Goal: Transaction & Acquisition: Purchase product/service

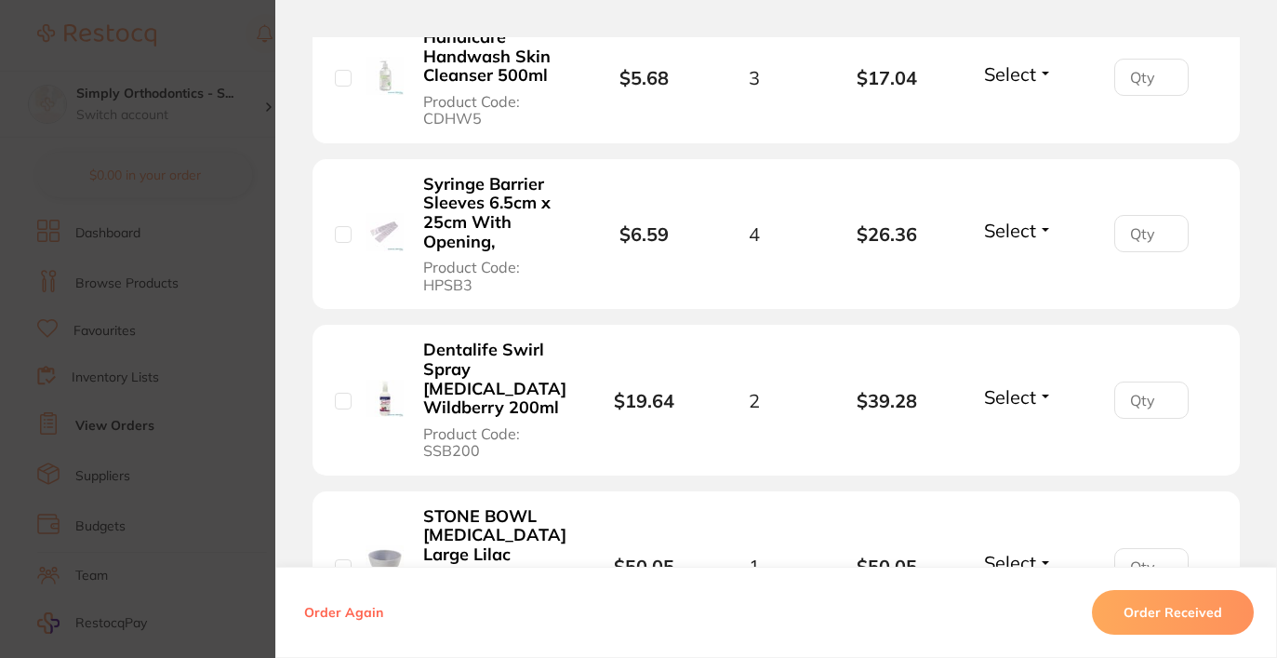
click at [220, 314] on section "Order ID: Restocq- 88383 Order Information Accepted Order Order Date Aug 1 2025…" at bounding box center [638, 329] width 1277 height 658
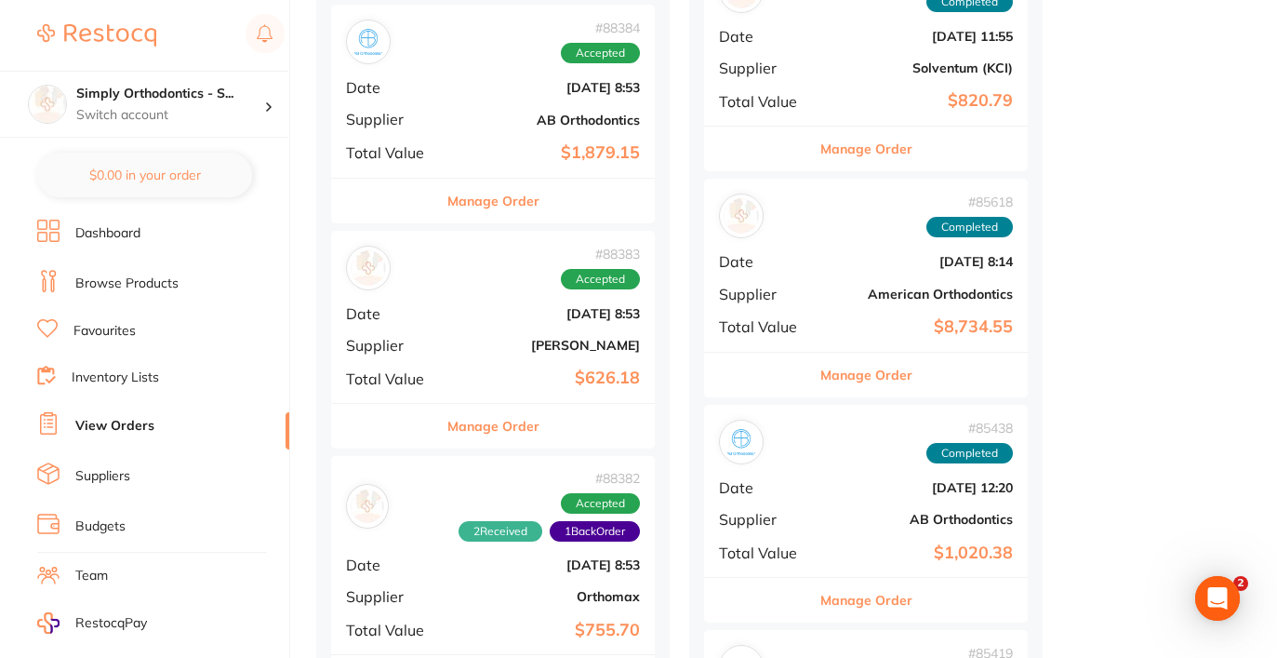
click at [116, 335] on link "Favourites" at bounding box center [104, 331] width 62 height 19
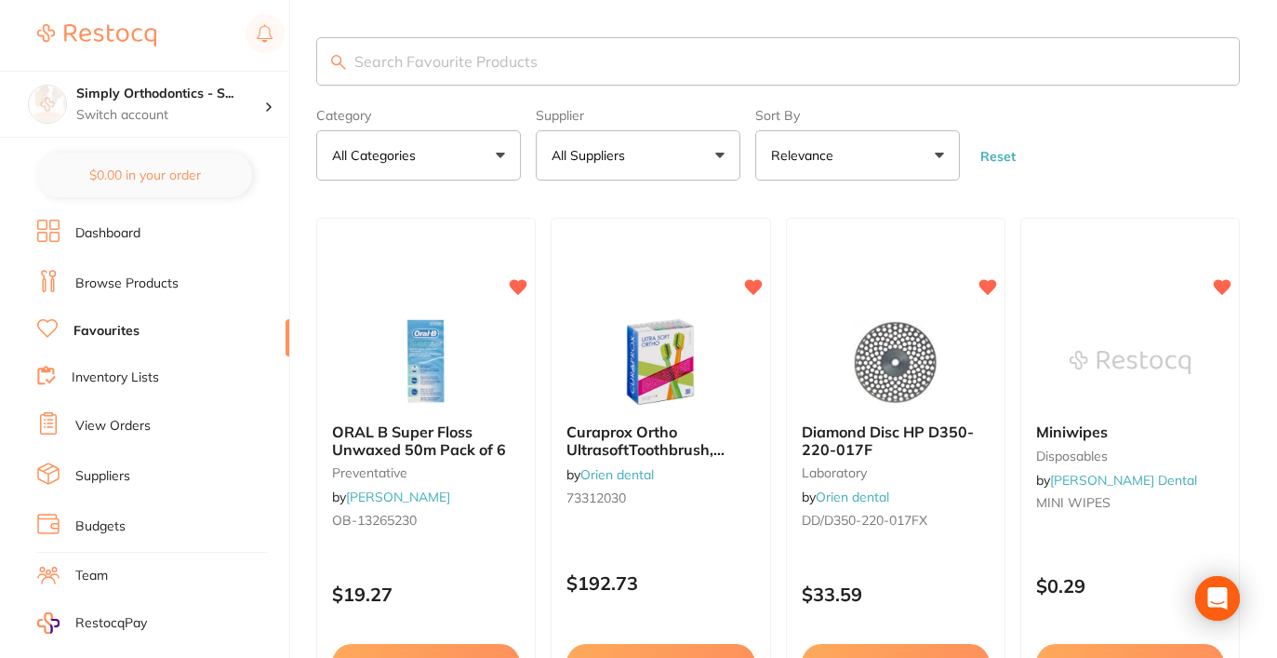
click at [140, 287] on link "Browse Products" at bounding box center [126, 283] width 103 height 19
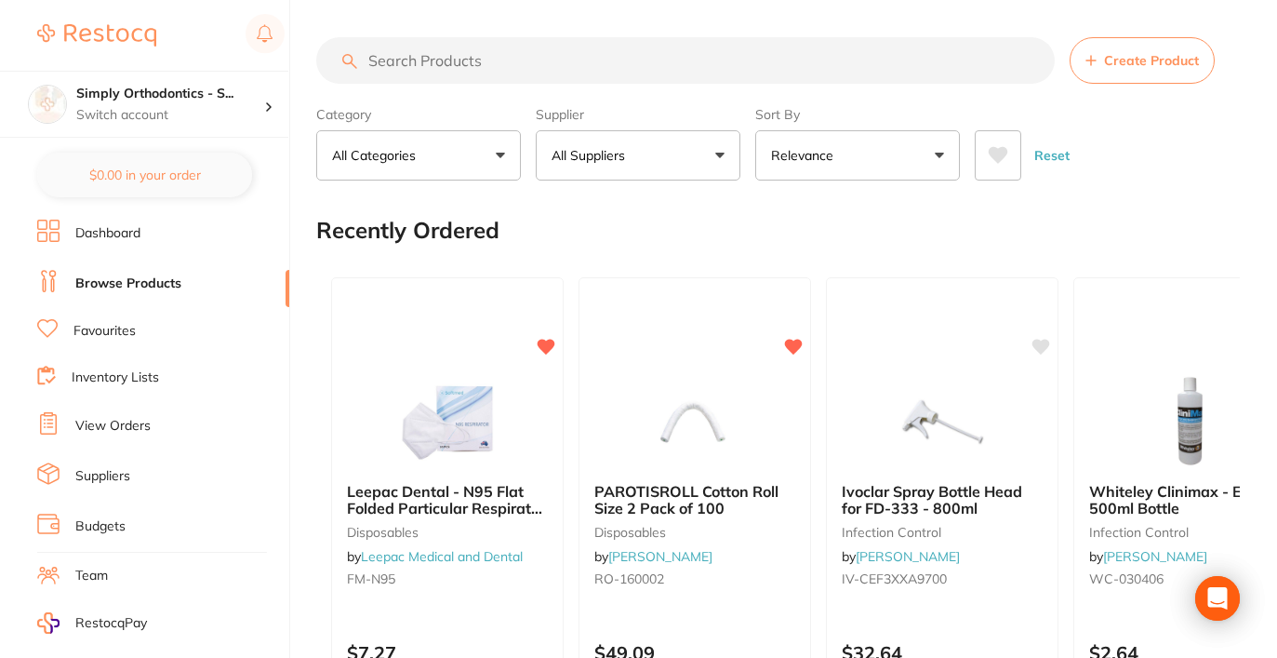
click at [509, 73] on input "search" at bounding box center [685, 60] width 739 height 47
paste input "DB04-0154"
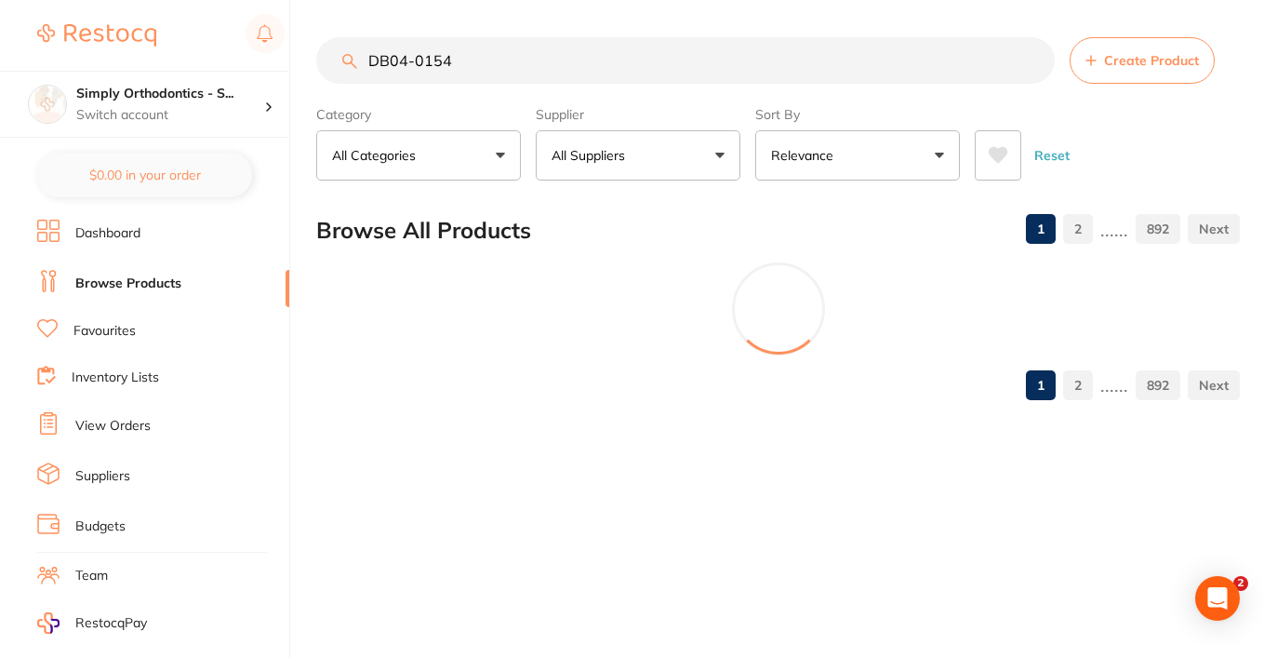
type input "DB04-0154"
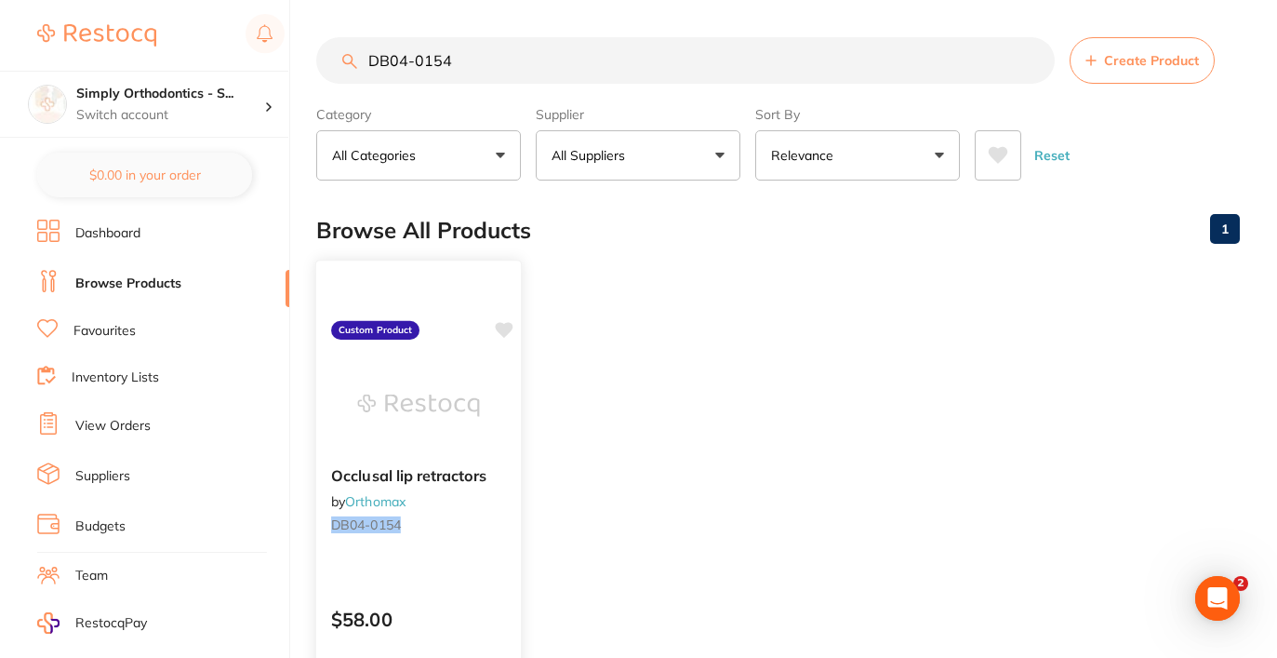
click at [504, 337] on icon at bounding box center [504, 330] width 18 height 16
click at [107, 108] on p "Switch account" at bounding box center [170, 115] width 188 height 19
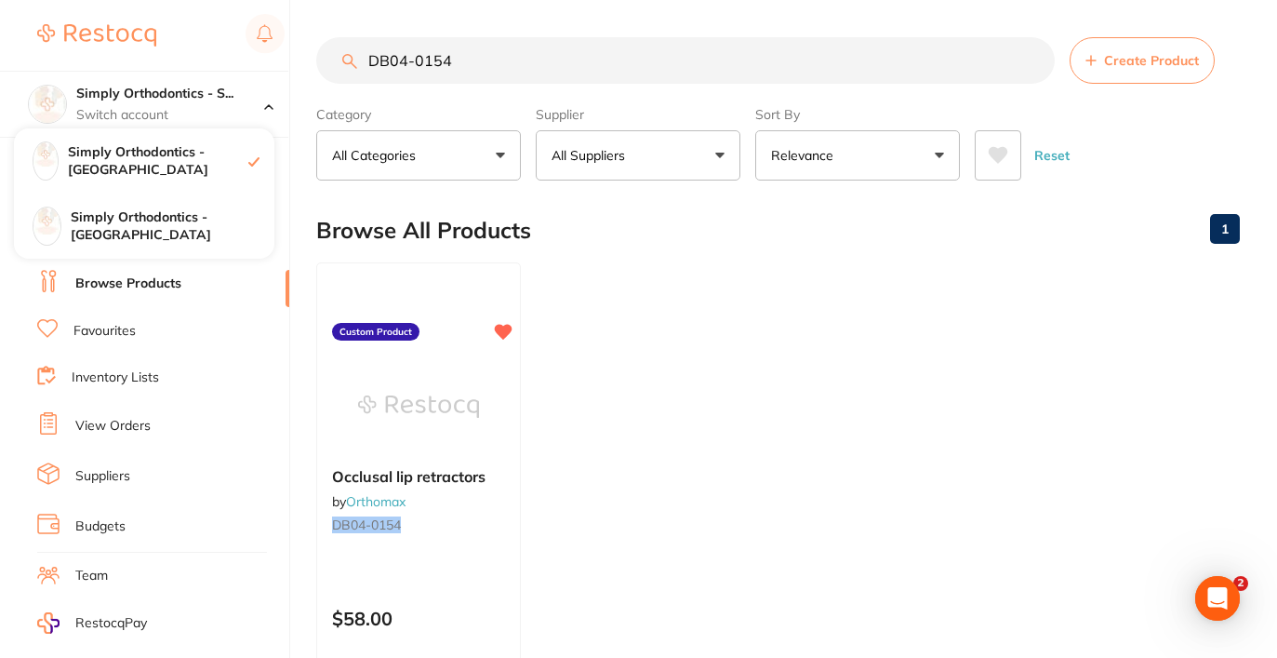
click at [669, 346] on ul "Occlusal lip retractors by Orthomax DB04-0154 Custom Product $58.00 Add to cart…" at bounding box center [778, 529] width 924 height 535
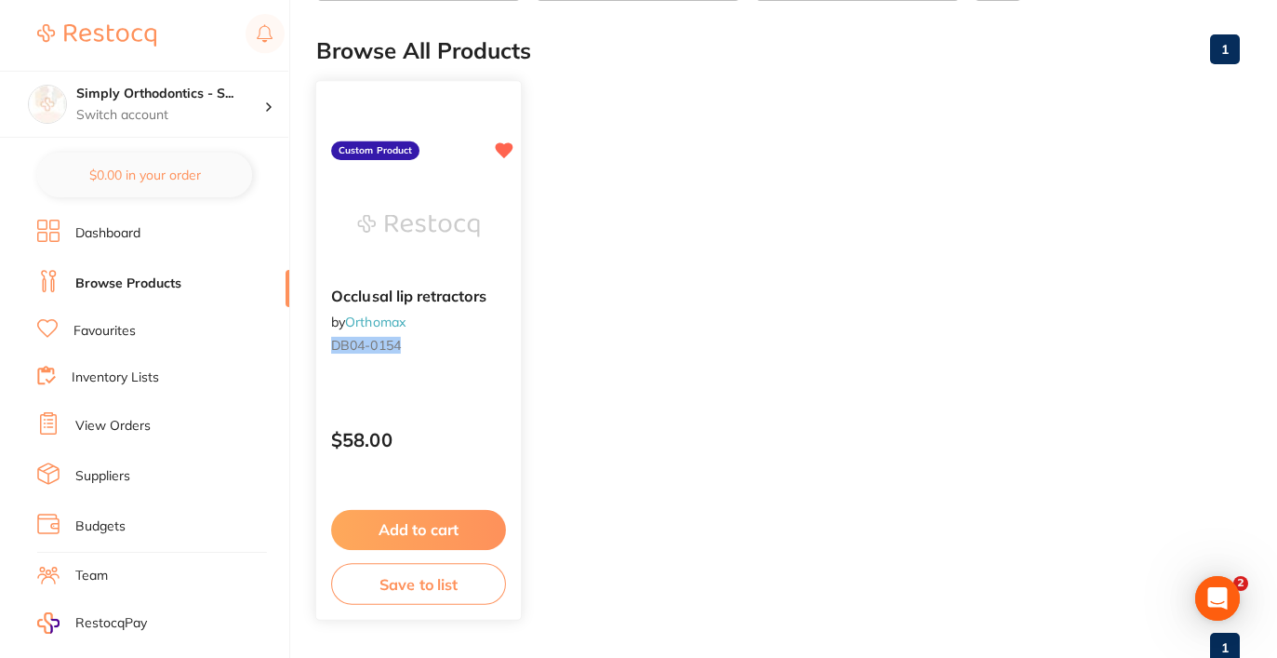
scroll to position [190, 0]
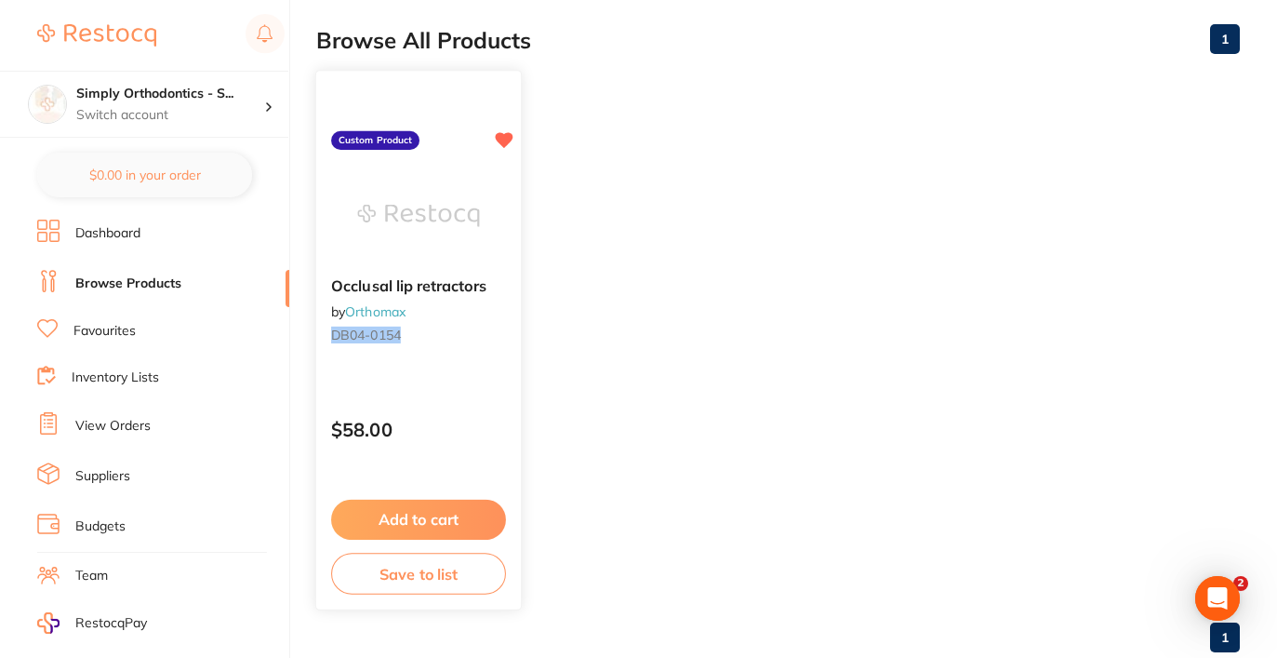
click at [459, 519] on button "Add to cart" at bounding box center [418, 520] width 175 height 40
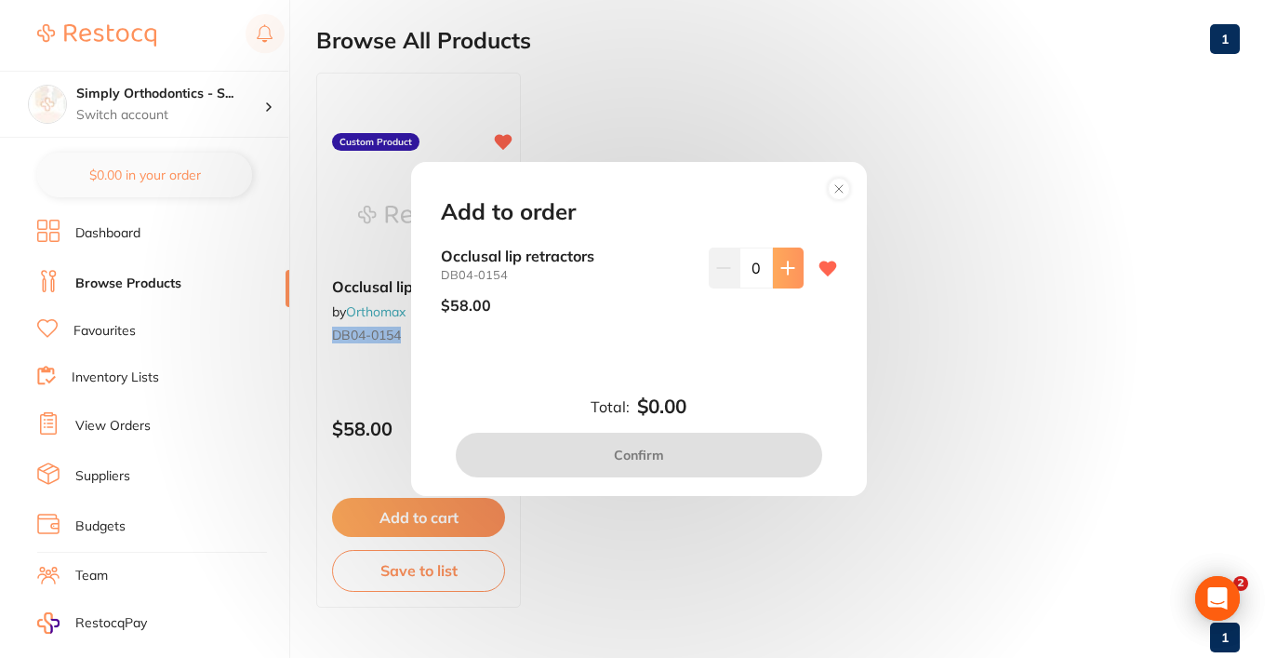
click at [785, 273] on icon at bounding box center [787, 267] width 15 height 15
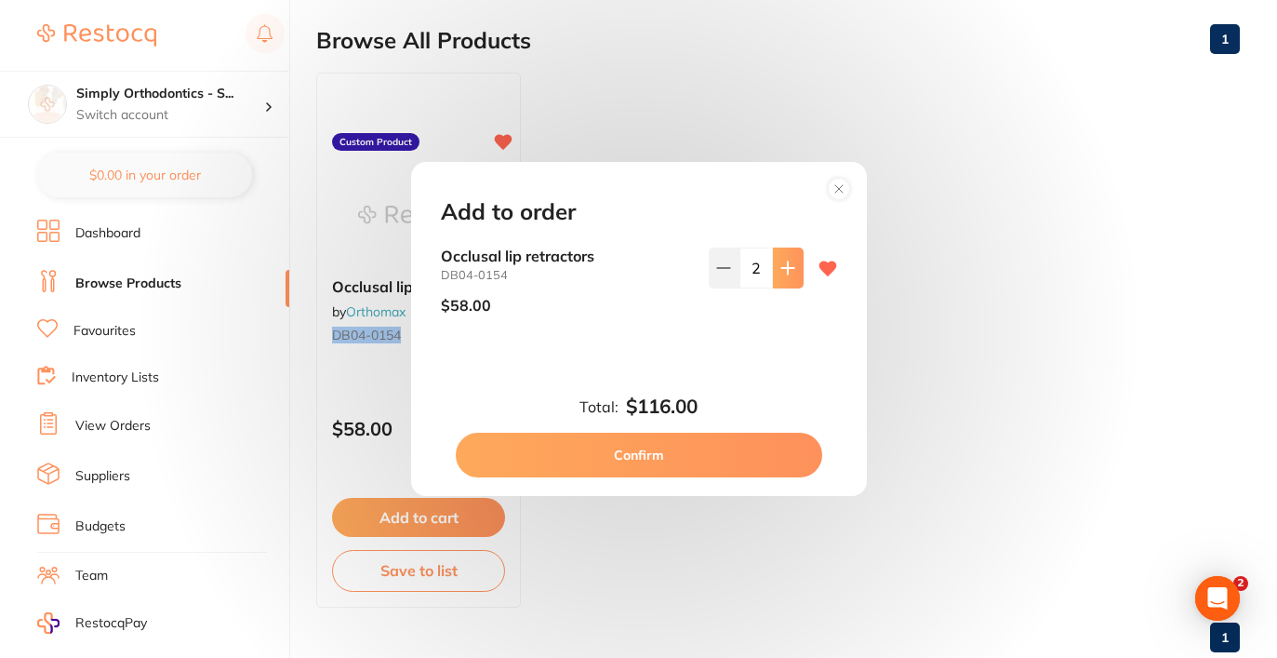
click at [785, 273] on icon at bounding box center [787, 267] width 15 height 15
type input "4"
click at [698, 459] on button "Confirm" at bounding box center [639, 455] width 366 height 45
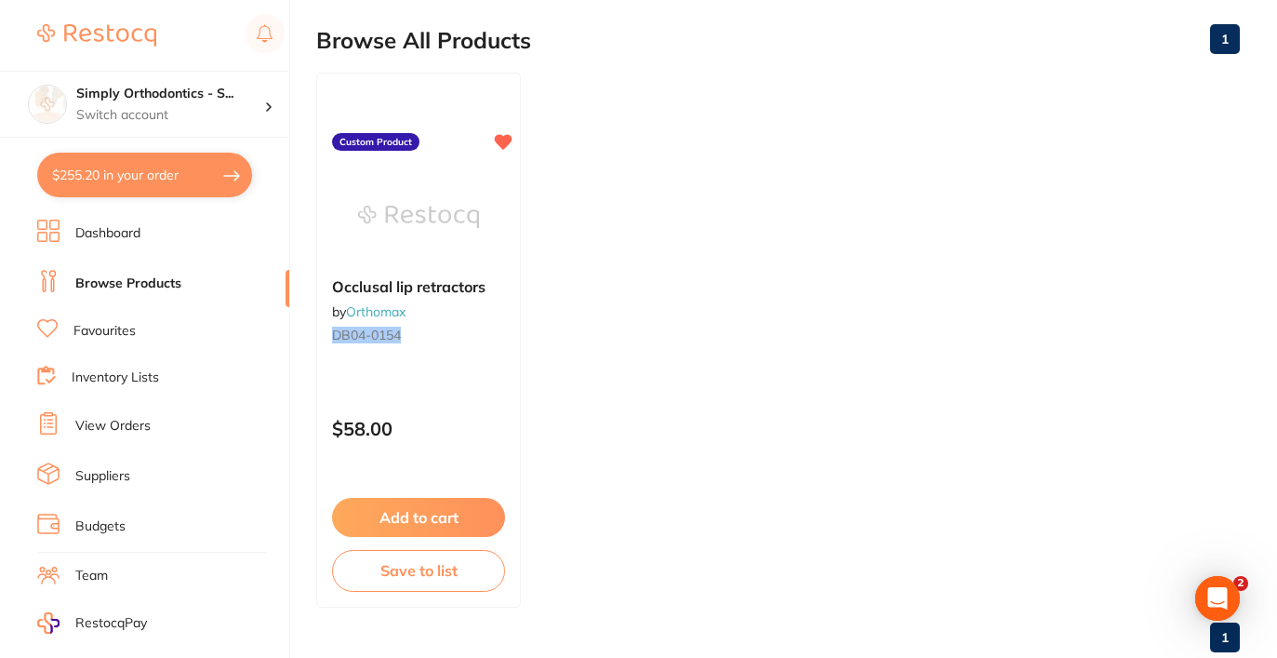
checkbox input "false"
type textarea "Deliver to [GEOGRAPHIC_DATA]"
click at [229, 98] on h4 "Simply Orthodontics - S..." at bounding box center [170, 94] width 188 height 19
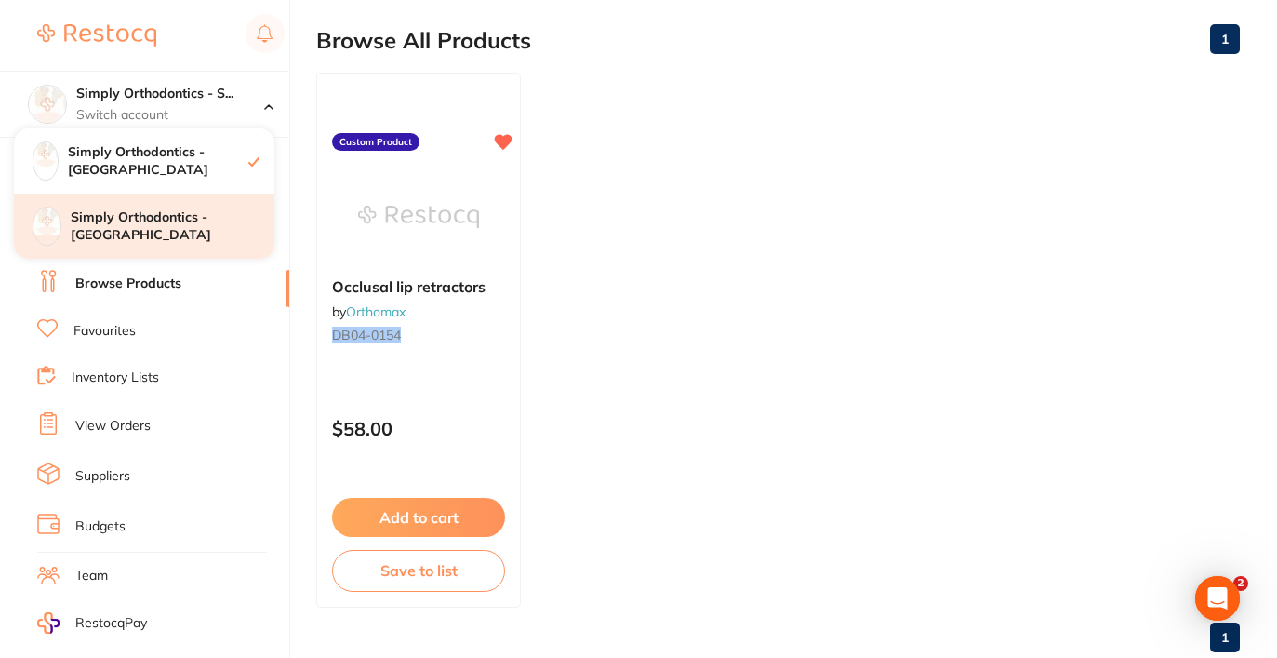
click at [207, 235] on div "Simply Orthodontics - [GEOGRAPHIC_DATA]" at bounding box center [144, 225] width 260 height 65
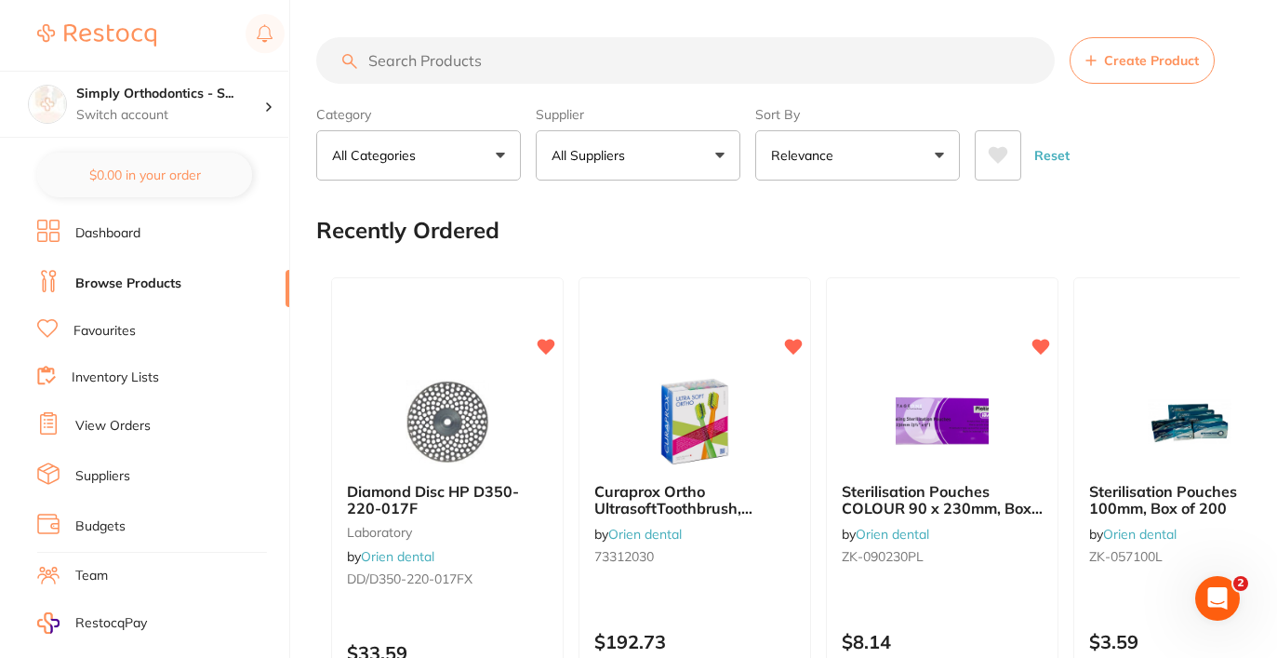
click at [555, 61] on input "search" at bounding box center [685, 60] width 739 height 47
type input "v"
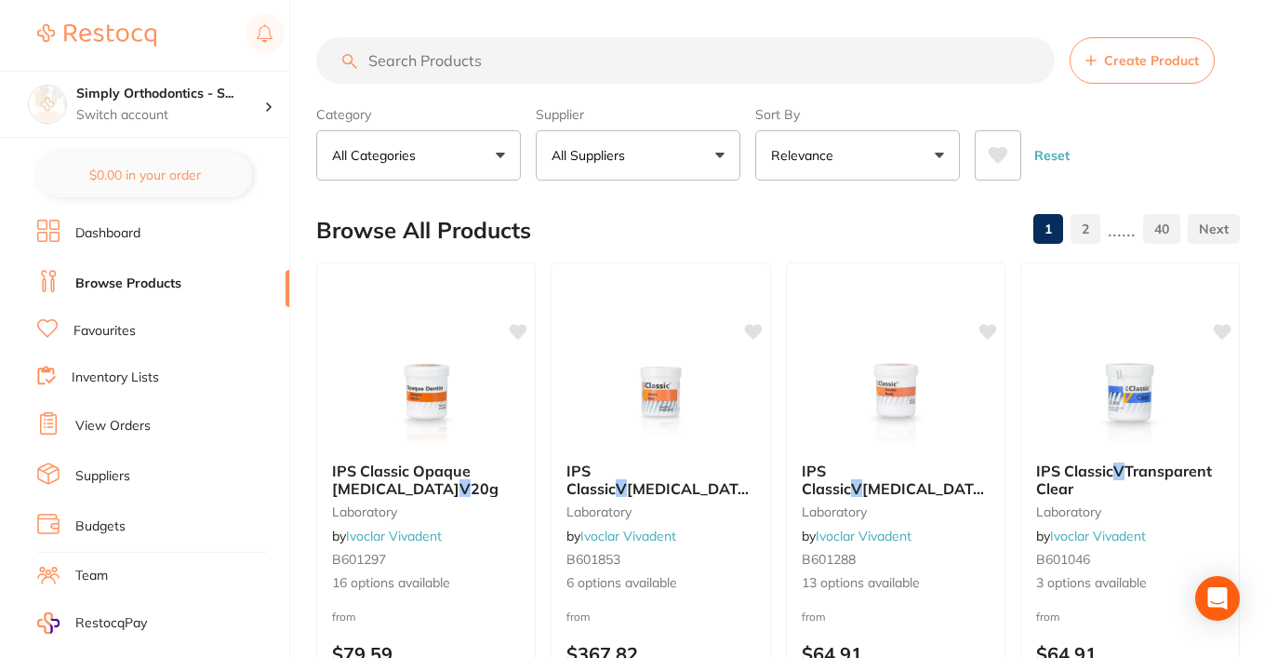
paste input "DB04-0154"
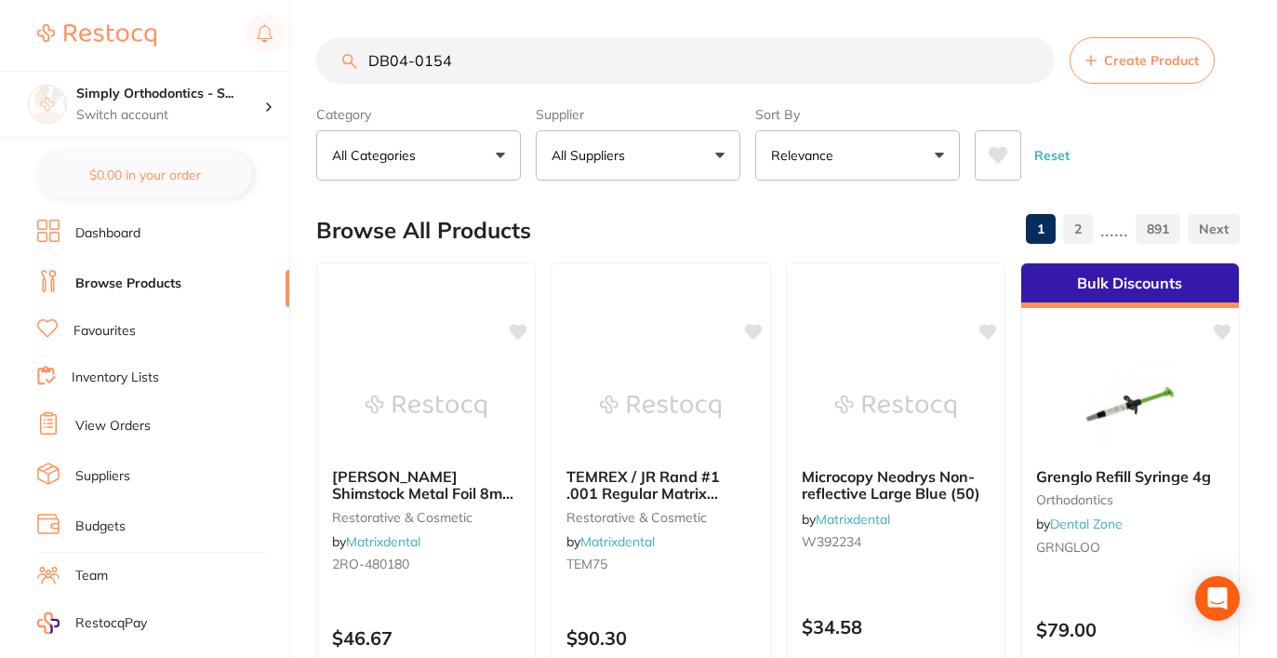
type input "DB04-0154"
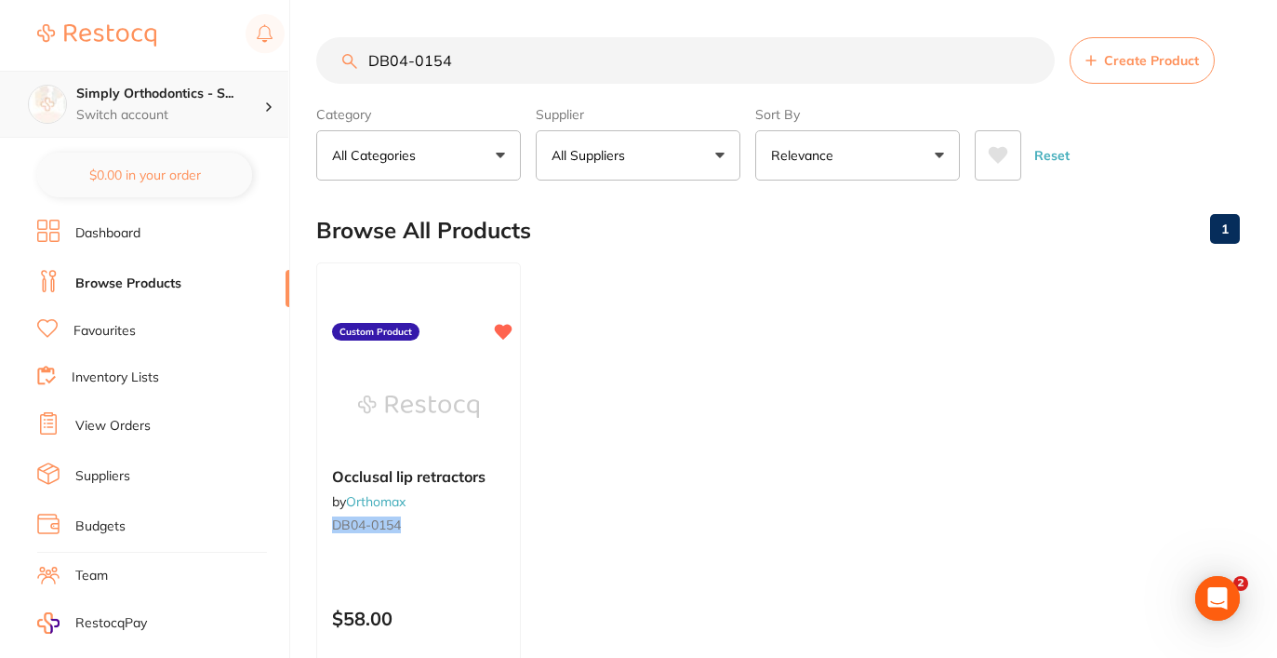
click at [131, 89] on h4 "Simply Orthodontics - S..." at bounding box center [170, 94] width 188 height 19
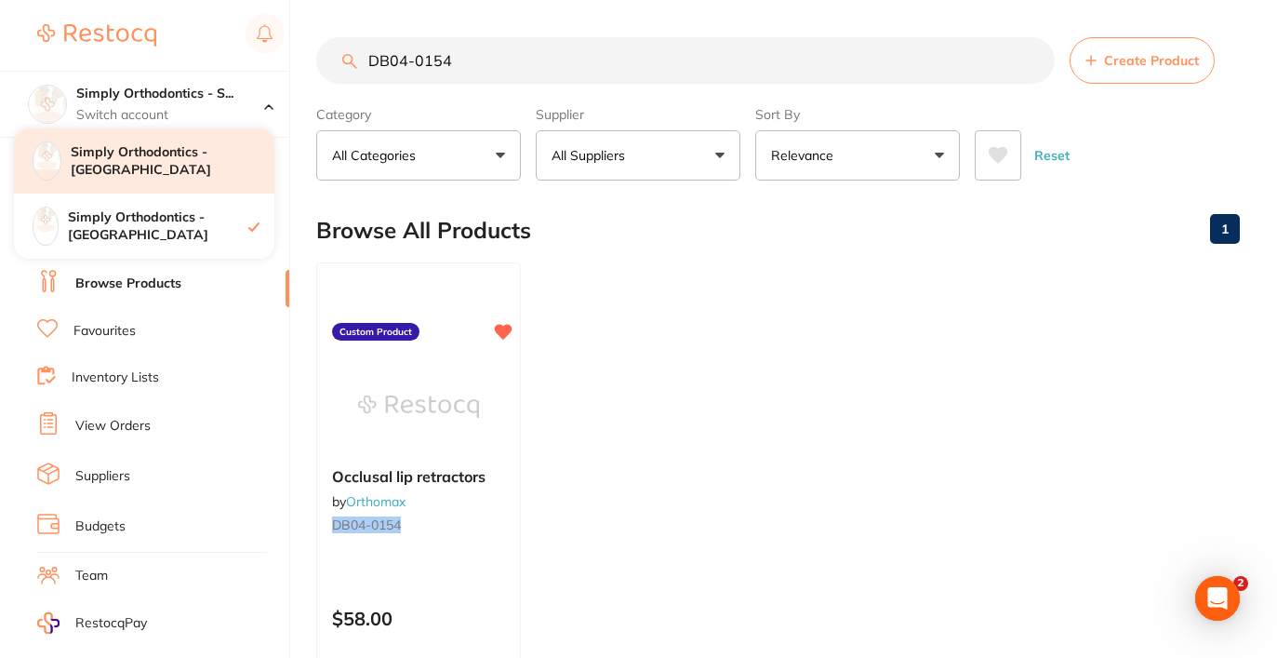
click at [154, 163] on h4 "Simply Orthodontics - [GEOGRAPHIC_DATA]" at bounding box center [173, 161] width 204 height 36
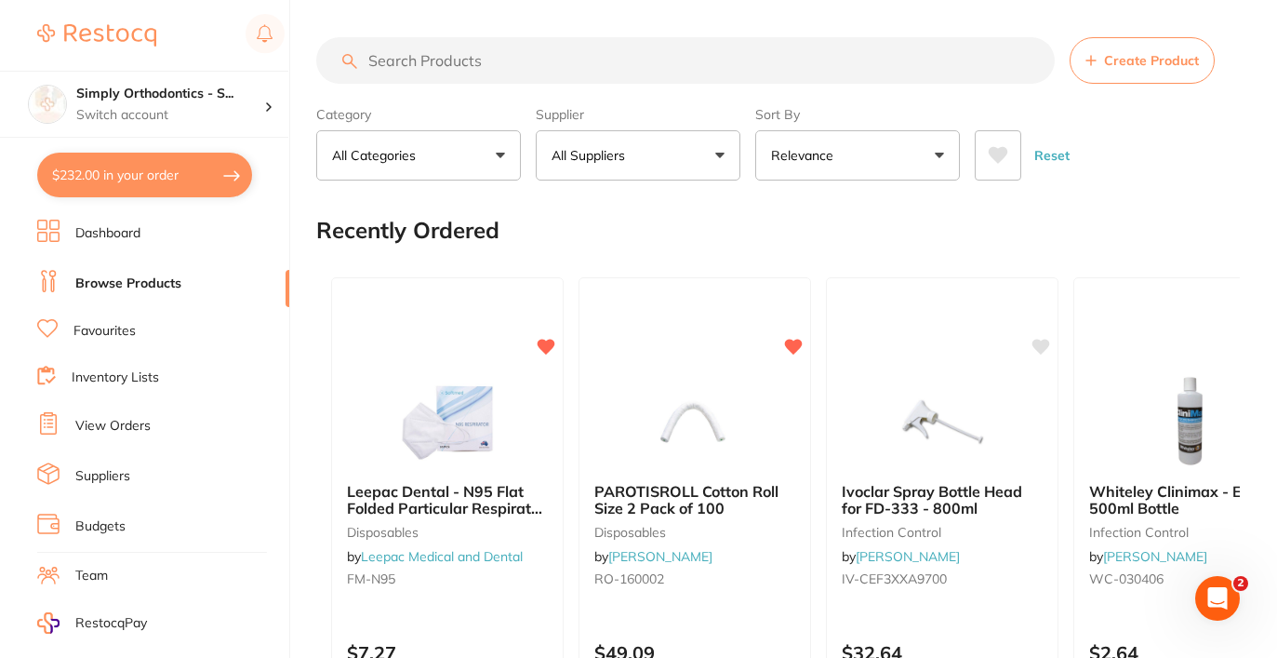
click at [532, 60] on input "search" at bounding box center [685, 60] width 739 height 47
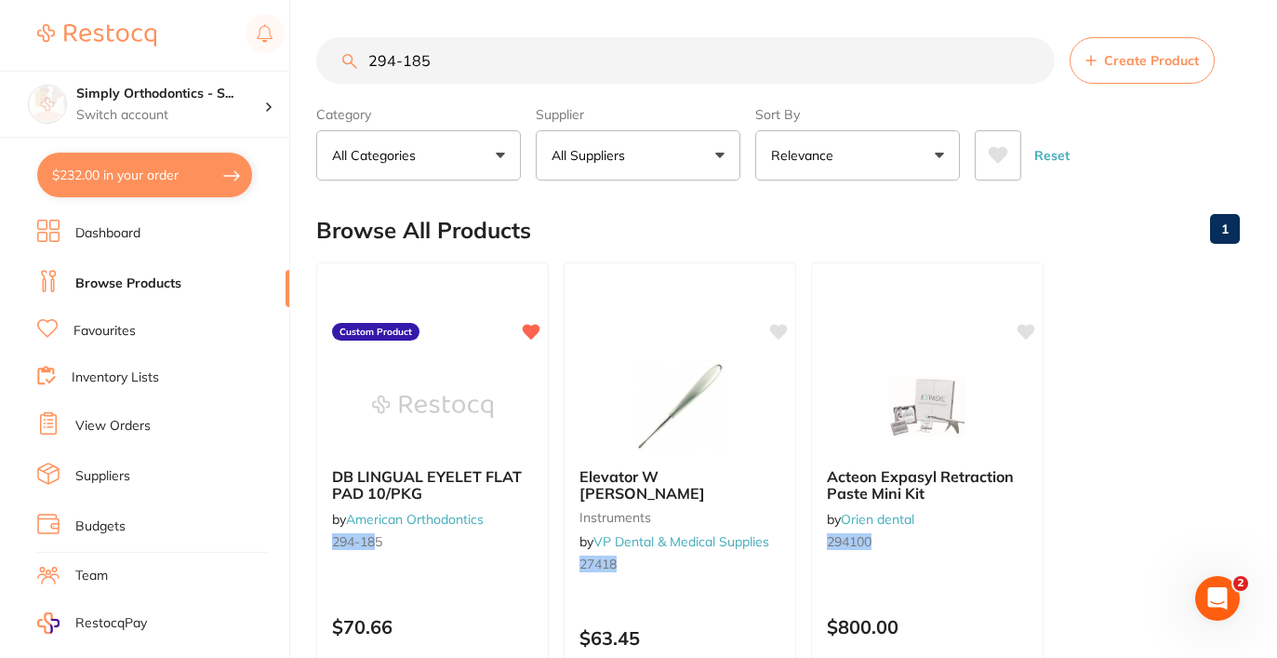
type input "294-185"
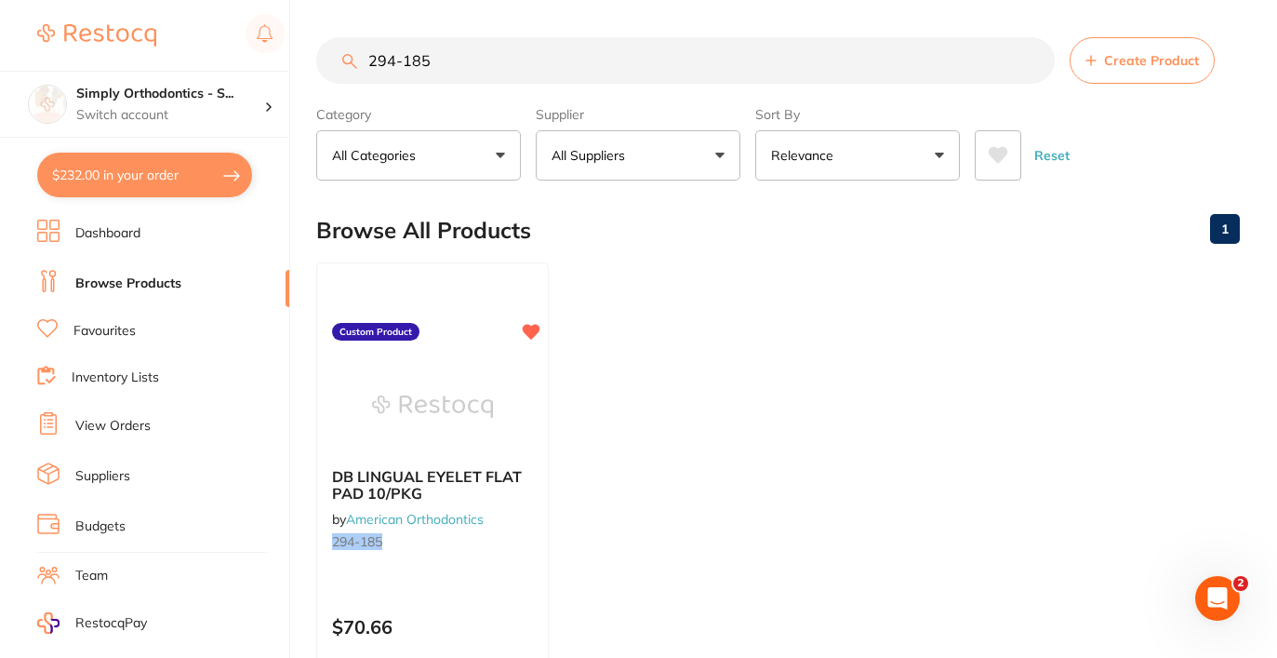
drag, startPoint x: 449, startPoint y: 64, endPoint x: 313, endPoint y: 44, distance: 138.3
click at [313, 44] on div "$232.00 Simply Orthodontics - S... Switch account Simply Orthodontics - Sydenha…" at bounding box center [638, 329] width 1277 height 658
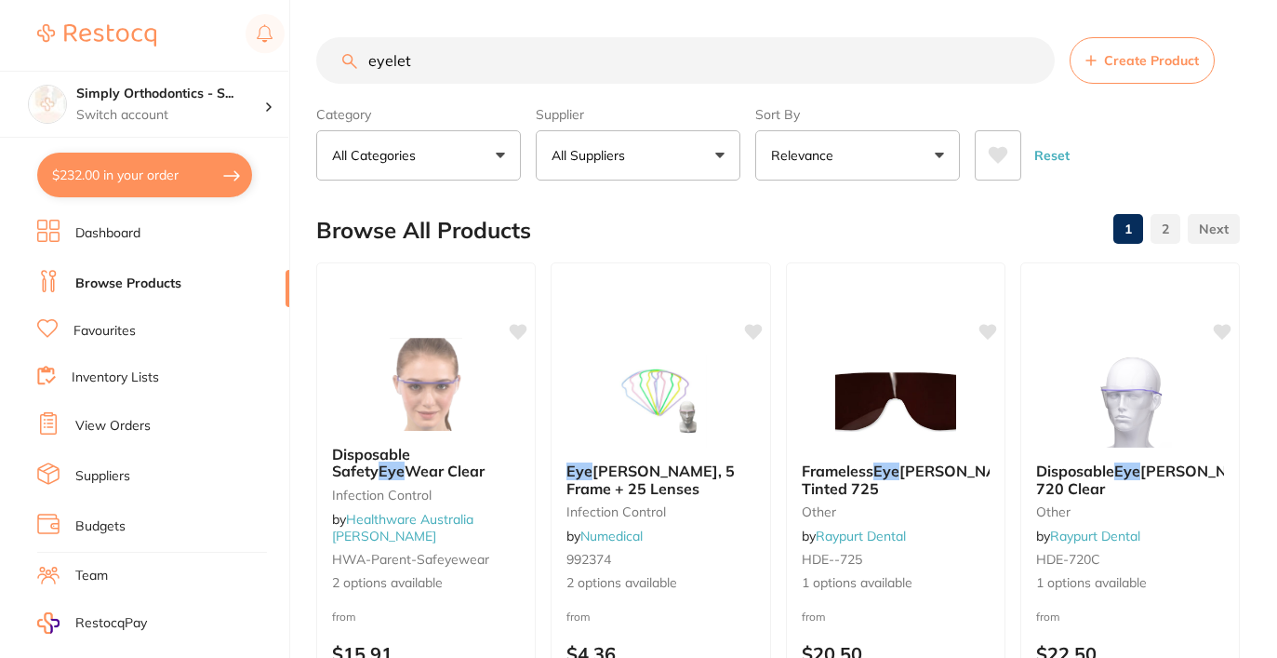
type input "eyelet"
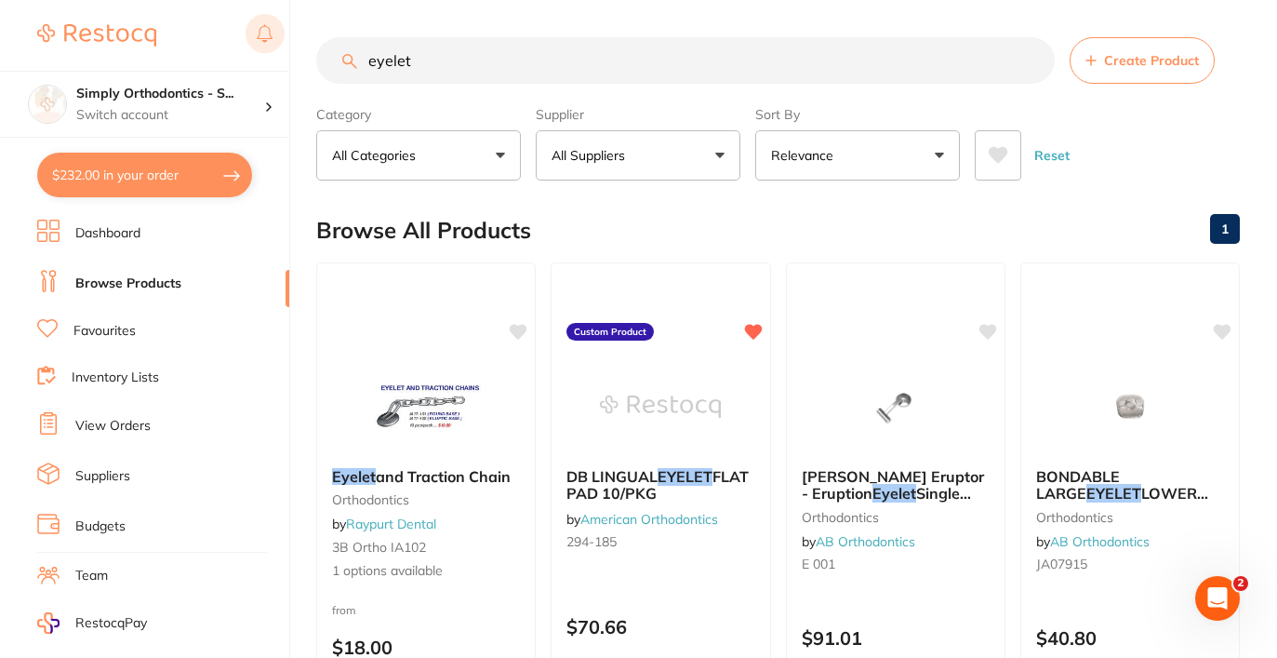
drag, startPoint x: 420, startPoint y: 69, endPoint x: 256, endPoint y: 32, distance: 168.8
click at [256, 32] on div "$232.00 Simply Orthodontics - S... Switch account Simply Orthodontics - Sydenha…" at bounding box center [638, 329] width 1277 height 658
paste input "GHM006B-01"
type input "GHM006B-01"
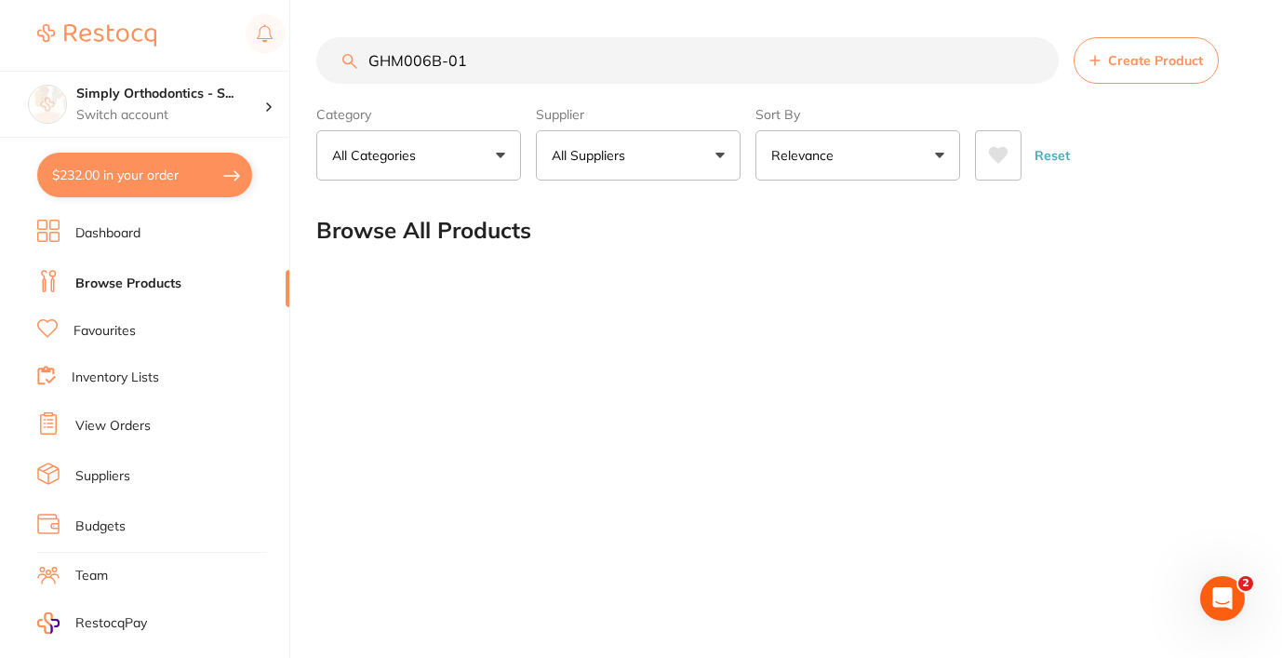
click at [144, 180] on button "$232.00 in your order" at bounding box center [144, 175] width 215 height 45
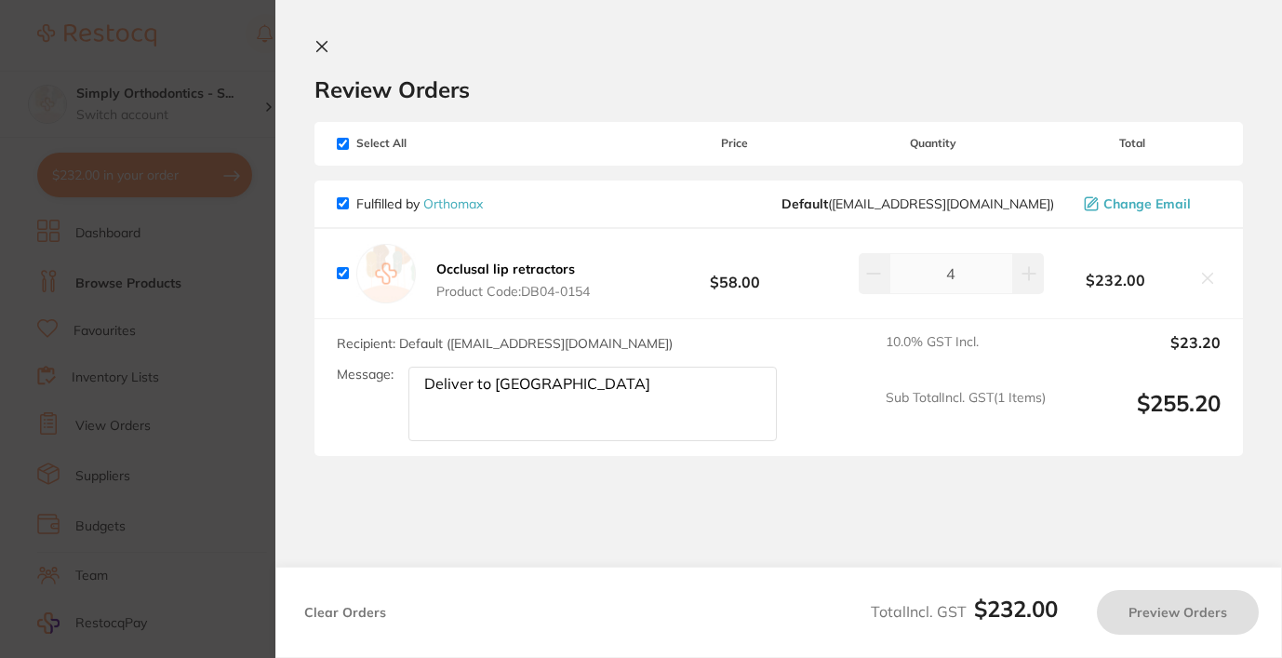
checkbox input "true"
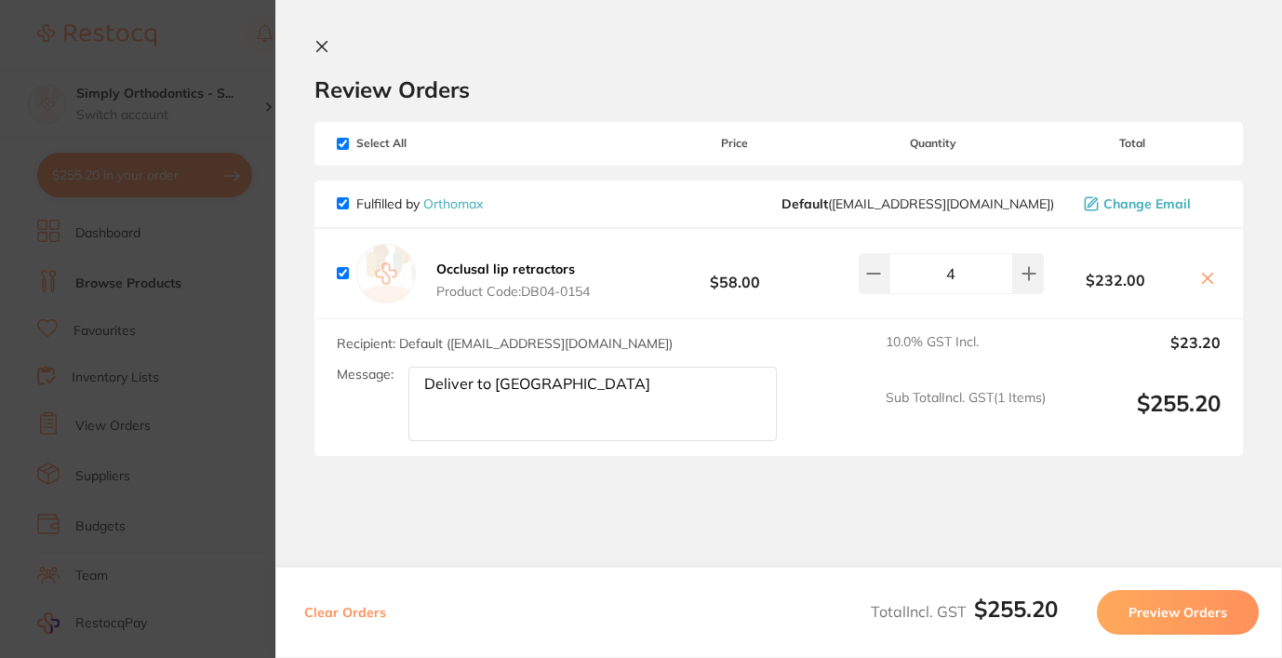
click at [327, 48] on icon at bounding box center [321, 46] width 15 height 15
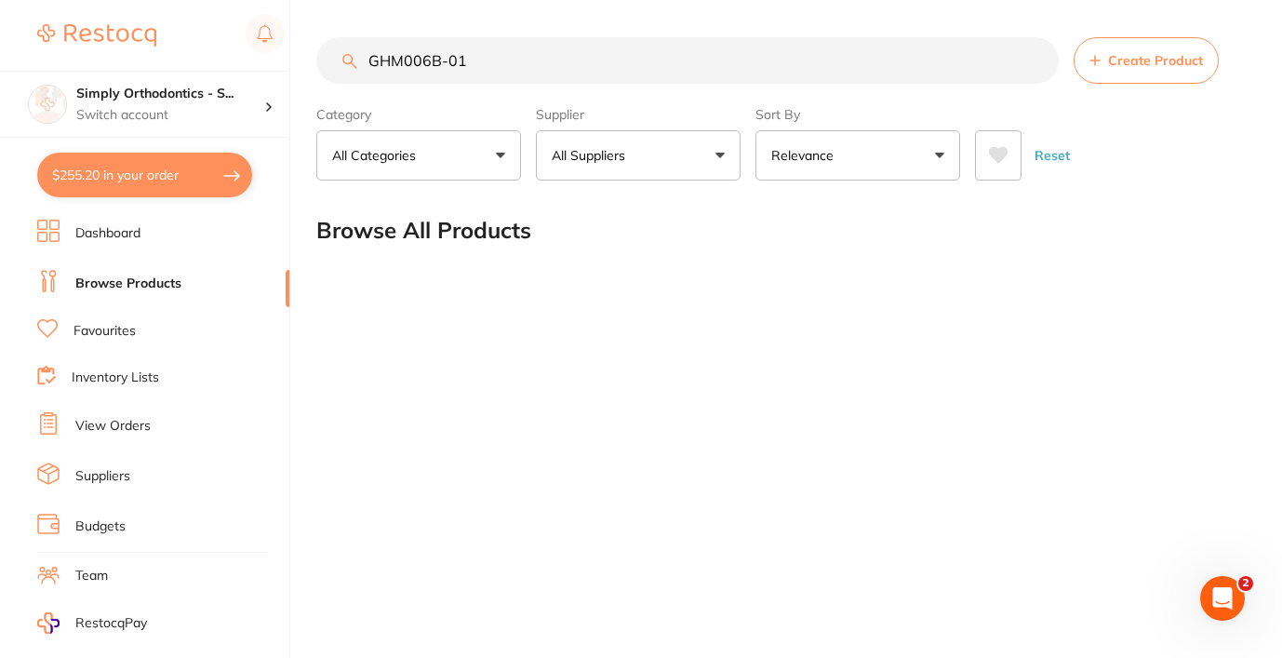
click at [118, 335] on link "Favourites" at bounding box center [104, 331] width 62 height 19
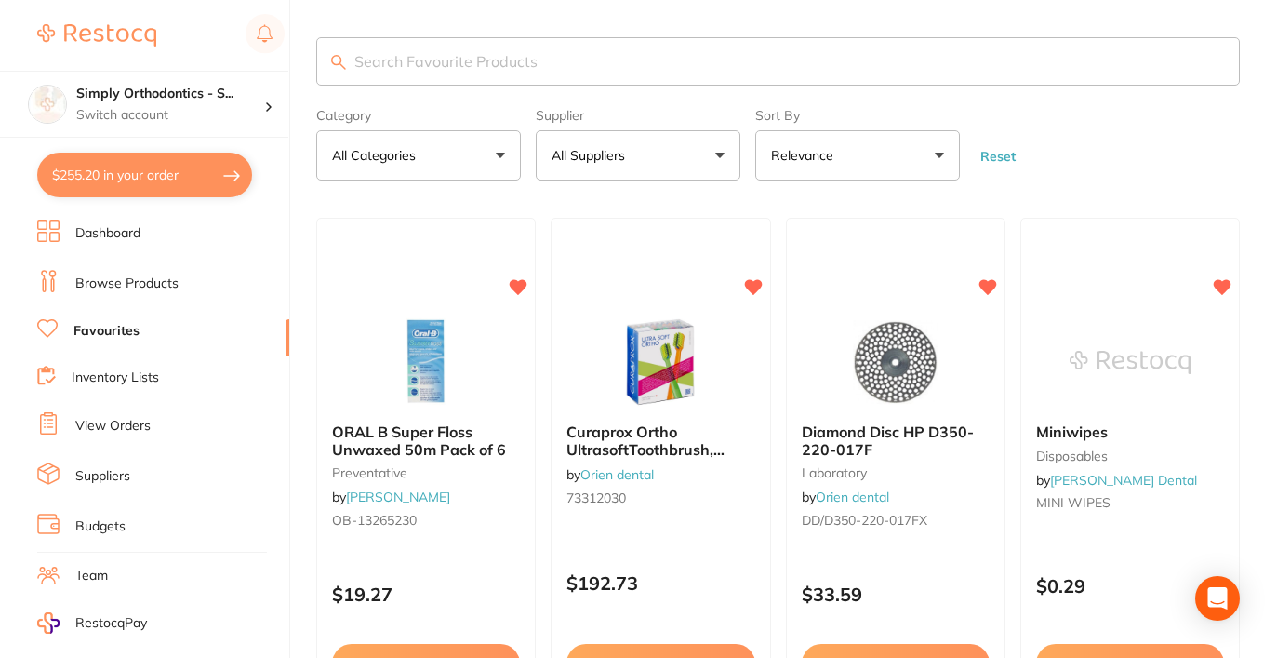
click at [565, 75] on input "search" at bounding box center [778, 61] width 924 height 48
type input "eyelets"
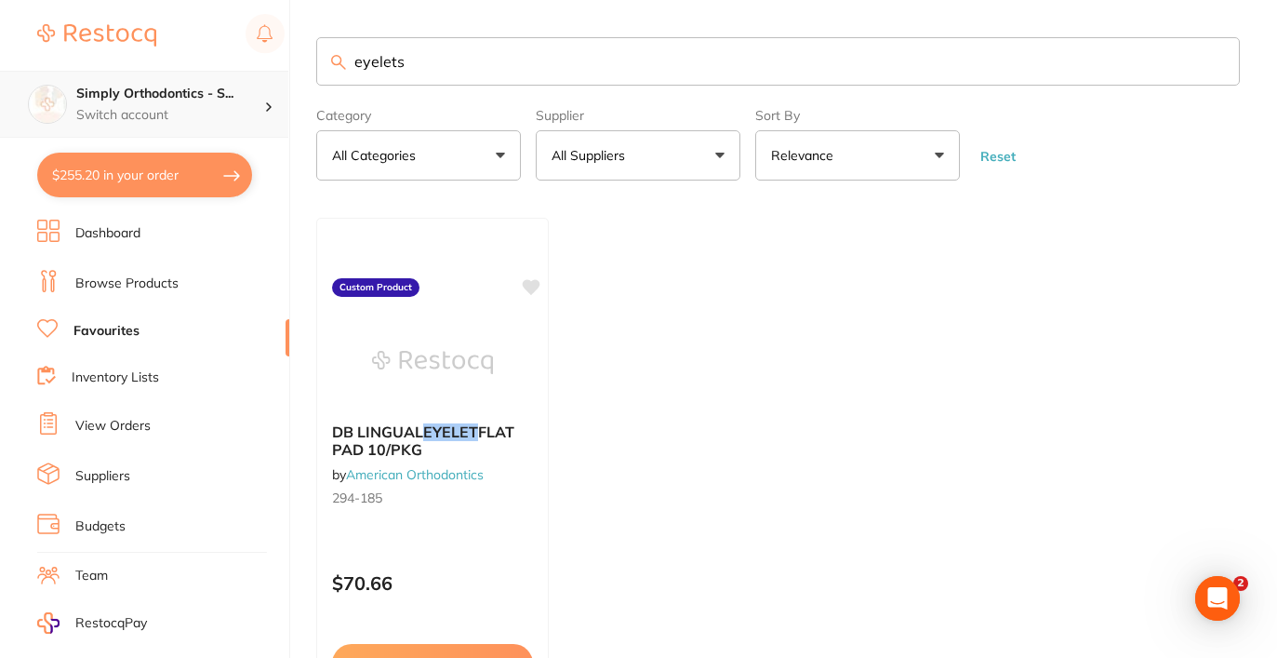
click at [157, 98] on h4 "Simply Orthodontics - S..." at bounding box center [170, 94] width 188 height 19
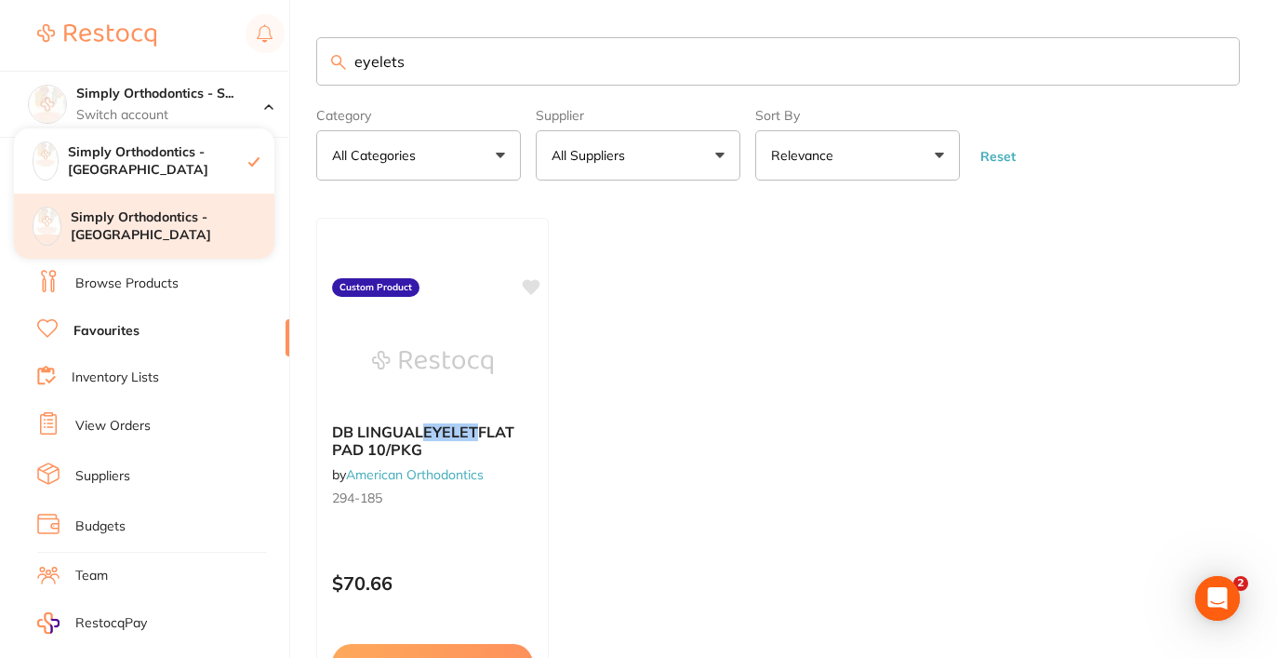
click at [155, 231] on h4 "Simply Orthodontics - [GEOGRAPHIC_DATA]" at bounding box center [173, 226] width 204 height 36
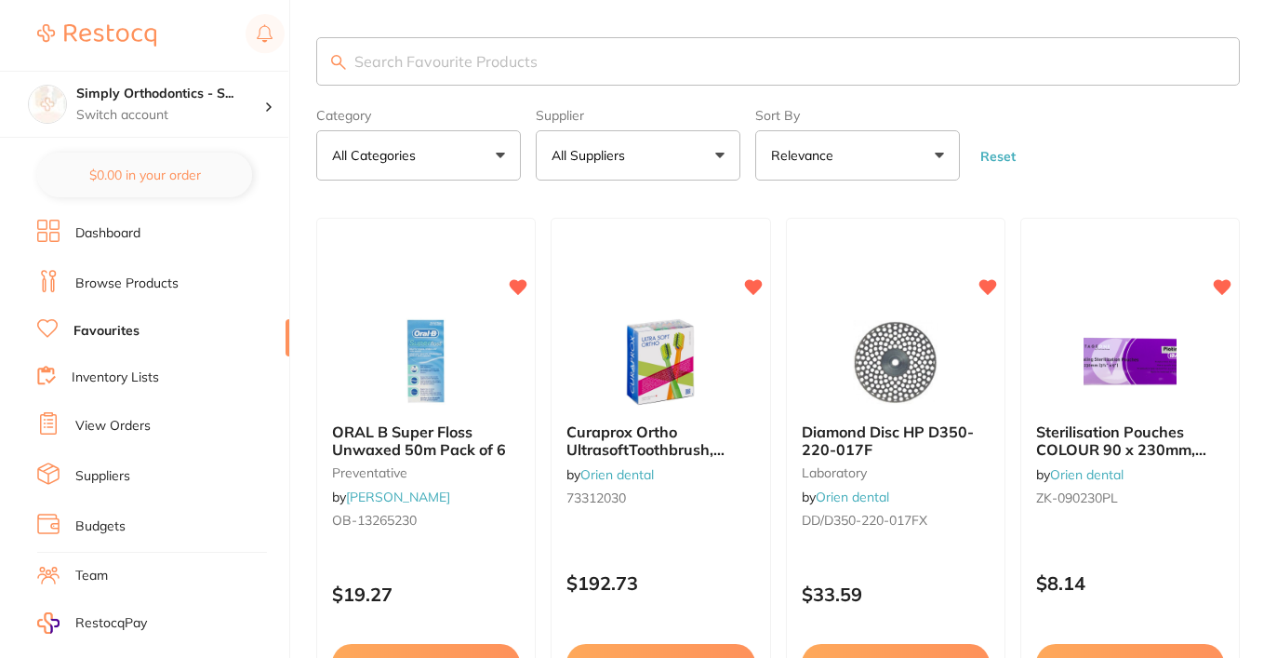
click at [496, 73] on input "search" at bounding box center [778, 61] width 924 height 48
type input "eyelet"
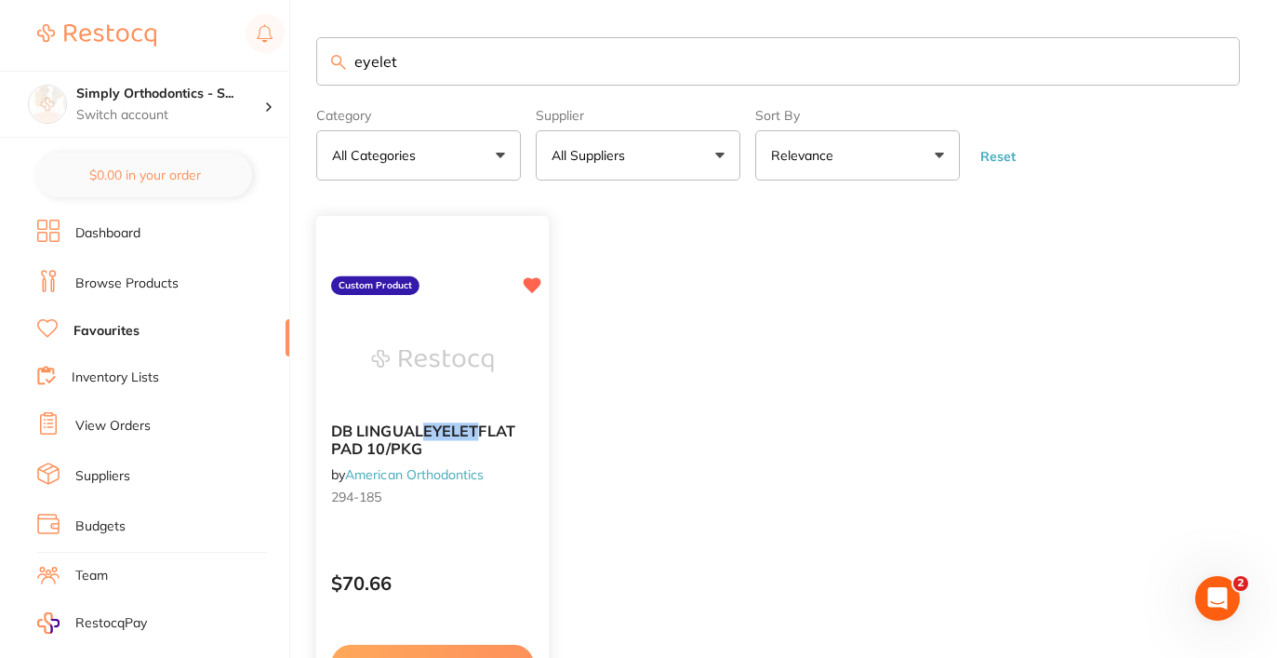
click at [531, 294] on icon at bounding box center [533, 286] width 18 height 16
click at [166, 106] on p "Switch account" at bounding box center [170, 115] width 188 height 19
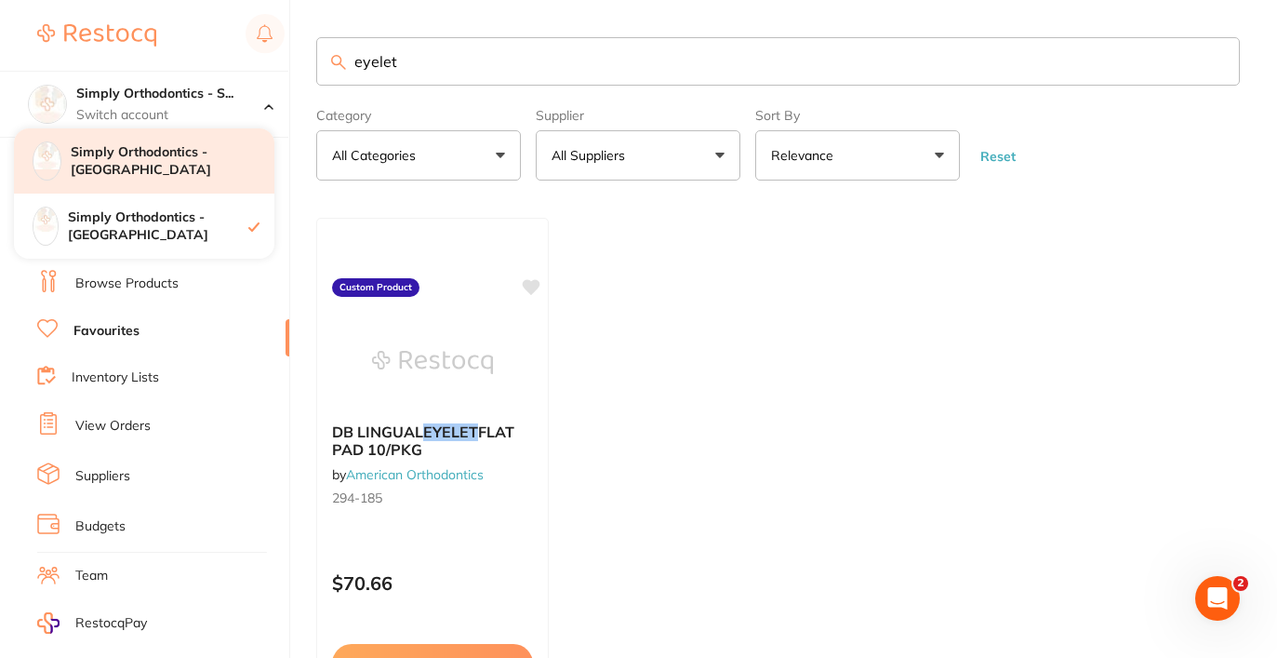
click at [157, 164] on h4 "Simply Orthodontics - [GEOGRAPHIC_DATA]" at bounding box center [173, 161] width 204 height 36
